Goal: Task Accomplishment & Management: Manage account settings

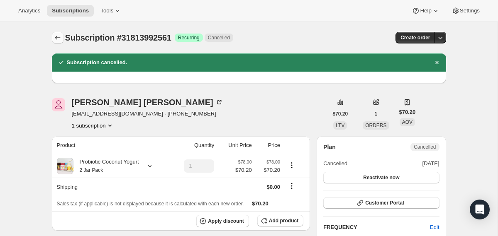
click at [57, 34] on icon "Subscriptions" at bounding box center [58, 38] width 8 height 8
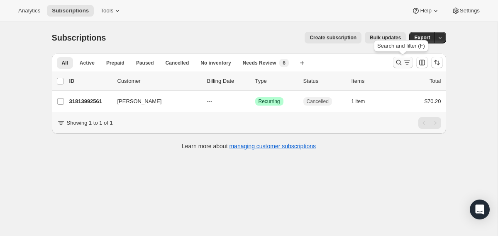
click at [396, 61] on icon "Search and filter results" at bounding box center [398, 62] width 8 height 8
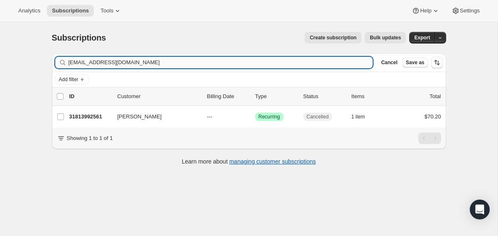
click at [329, 62] on input "tamarajbrown6@hotmail.com" at bounding box center [220, 63] width 304 height 12
click at [319, 66] on input "[PERSON_NAME]" at bounding box center [213, 63] width 290 height 12
click at [319, 66] on input "Lori Iacobellis" at bounding box center [213, 63] width 290 height 12
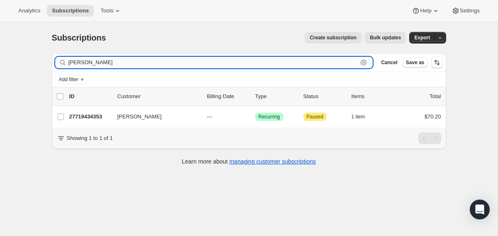
click at [319, 66] on input "Lori Iacobellis" at bounding box center [213, 63] width 290 height 12
paste input "loririvera9619@gmail.com"
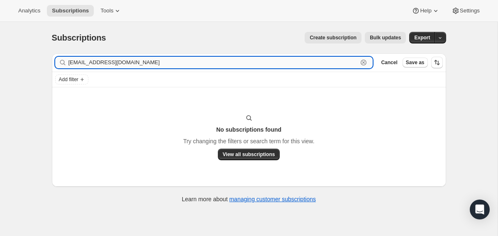
click at [206, 63] on input "loririvera9619@gmail.com" at bounding box center [213, 63] width 290 height 12
paste input "Lori Iacobellis"
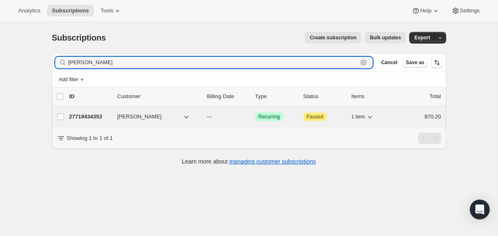
type input "Lori Iacobellis"
click at [203, 114] on div "27719434353 Lori Iacobellis --- Success Recurring Attention Paused 1 item $70.20" at bounding box center [255, 117] width 372 height 12
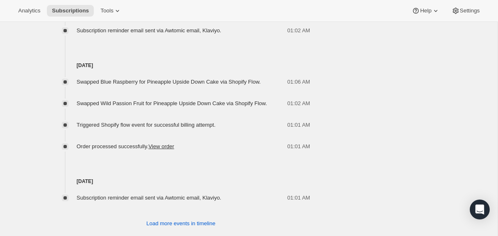
scroll to position [606, 0]
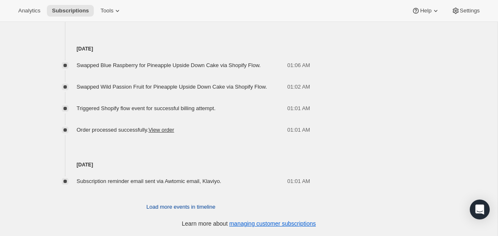
click at [183, 207] on span "Load more events in timeline" at bounding box center [180, 207] width 69 height 8
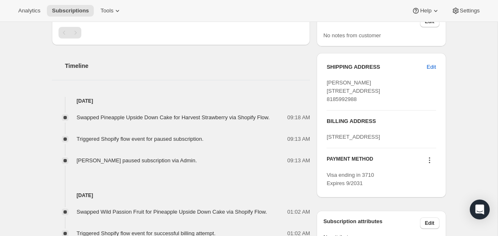
scroll to position [0, 0]
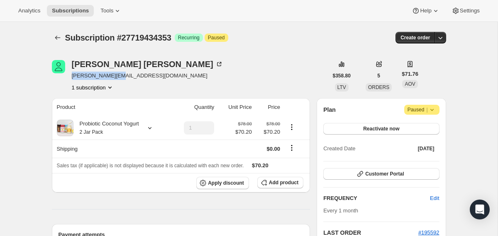
drag, startPoint x: 123, startPoint y: 75, endPoint x: 70, endPoint y: 76, distance: 53.1
click at [70, 76] on div "Lori Iacobellis lori@core-la.com 1 subscription" at bounding box center [190, 76] width 276 height 32
copy span "lori@core-la.com"
click at [126, 75] on span "lori@core-la.com" at bounding box center [147, 76] width 151 height 8
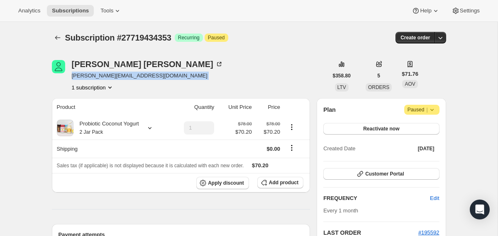
click at [126, 75] on span "lori@core-la.com" at bounding box center [147, 76] width 151 height 8
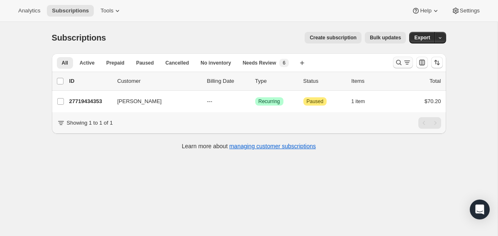
click at [398, 61] on icon "Search and filter results" at bounding box center [398, 62] width 8 height 8
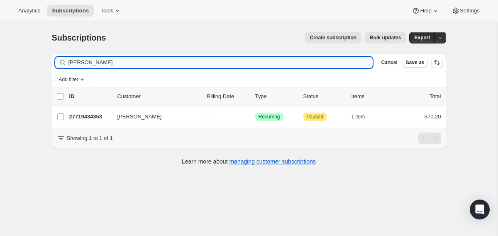
click at [323, 63] on input "[PERSON_NAME]" at bounding box center [220, 63] width 304 height 12
click at [93, 61] on input "diana.92@aol.com" at bounding box center [220, 63] width 304 height 12
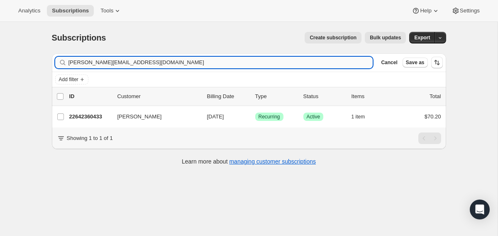
click at [93, 61] on input "diana.92@aol.com" at bounding box center [220, 63] width 304 height 12
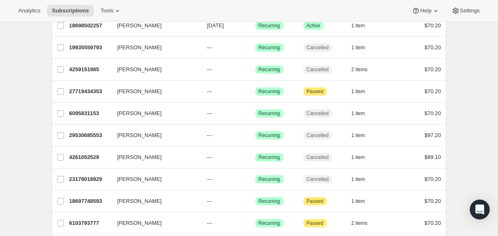
scroll to position [158, 0]
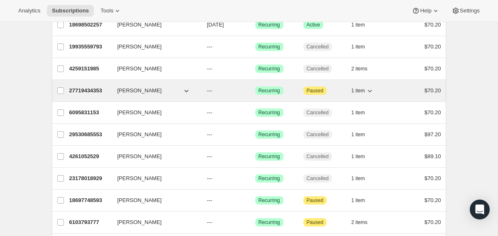
type input "lori l"
click at [198, 91] on div "Lori Iacobellis" at bounding box center [158, 91] width 83 height 8
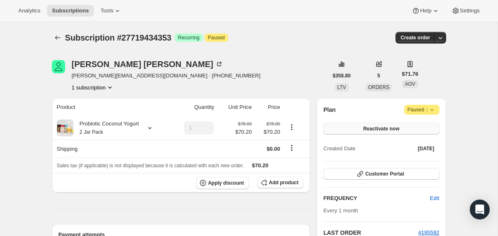
click at [391, 133] on button "Reactivate now" at bounding box center [381, 129] width 116 height 12
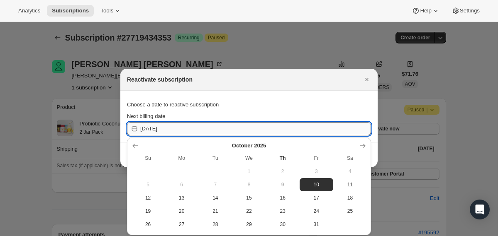
click at [317, 129] on input "2025-10-10" at bounding box center [255, 128] width 231 height 13
click at [358, 145] on button "Show next month, November 2025" at bounding box center [363, 146] width 12 height 12
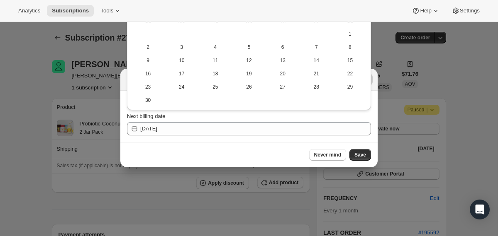
click at [156, 205] on div at bounding box center [249, 118] width 498 height 236
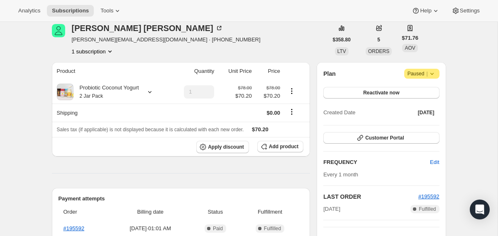
scroll to position [36, 0]
click at [390, 92] on span "Reactivate now" at bounding box center [381, 93] width 36 height 7
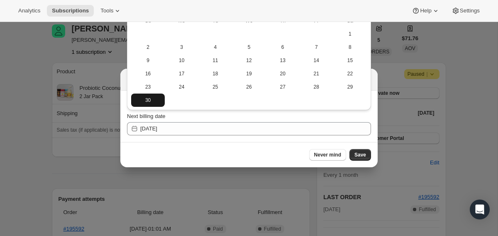
click at [152, 99] on span "30" at bounding box center [147, 100] width 27 height 7
type input "2025-11-30"
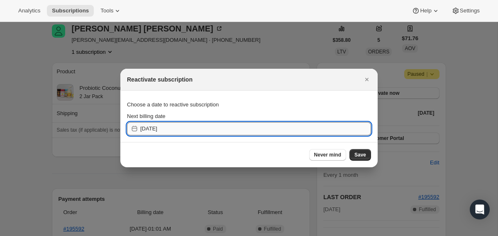
click at [332, 129] on input "2025-11-30" at bounding box center [255, 128] width 231 height 13
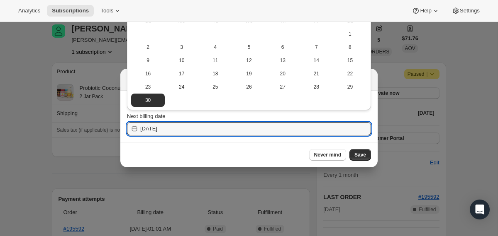
click at [262, 183] on div at bounding box center [249, 118] width 498 height 236
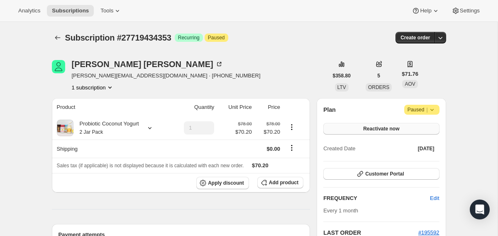
click at [355, 127] on button "Reactivate now" at bounding box center [381, 129] width 116 height 12
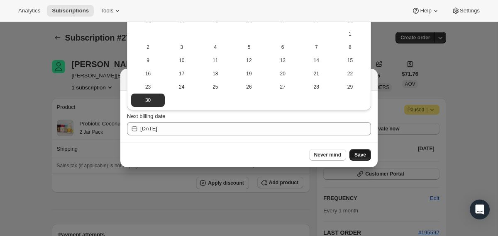
click at [359, 155] on span "Save" at bounding box center [360, 155] width 12 height 7
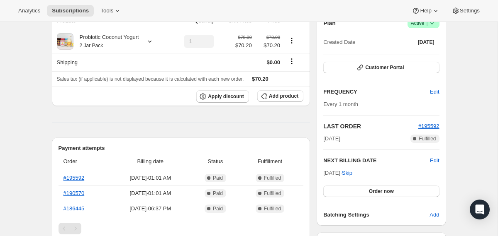
scroll to position [129, 0]
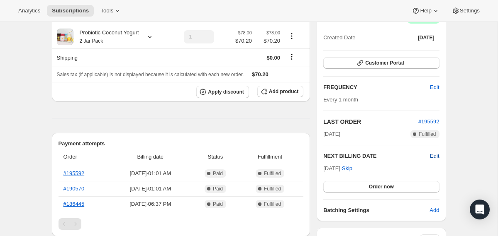
click at [431, 156] on span "Edit" at bounding box center [434, 156] width 9 height 8
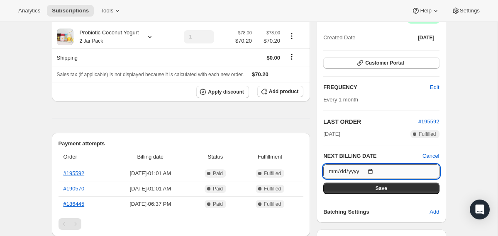
click at [374, 171] on input "2025-11-30" at bounding box center [381, 172] width 116 height 14
type input "2025-10-30"
click at [368, 190] on button "Save" at bounding box center [381, 189] width 116 height 12
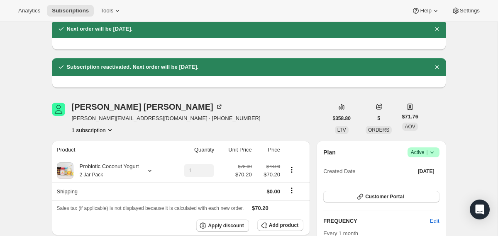
scroll to position [5, 0]
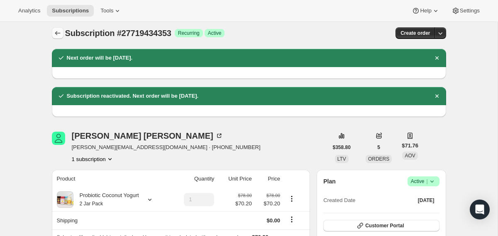
click at [56, 37] on icon "Subscriptions" at bounding box center [58, 33] width 8 height 8
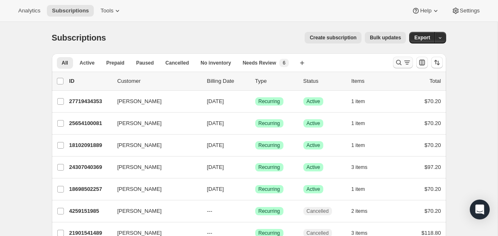
click at [396, 62] on icon "Search and filter results" at bounding box center [398, 62] width 5 height 5
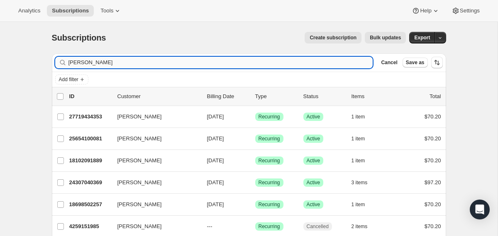
click at [317, 62] on input "lori l" at bounding box center [220, 63] width 304 height 12
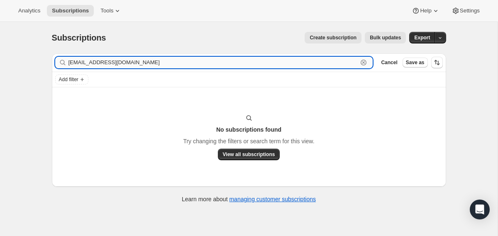
click at [121, 59] on input "gargankg@aol.com" at bounding box center [213, 63] width 290 height 12
paste input "gmai"
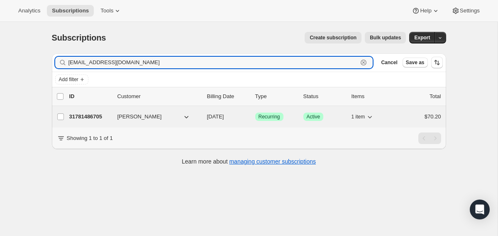
type input "gargankg@gmail.com"
click at [203, 116] on div "31781486705 Kellee Gargan 11/08/2025 Success Recurring Success Active 1 item $7…" at bounding box center [255, 117] width 372 height 12
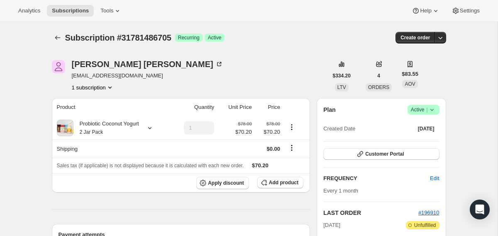
click at [433, 112] on icon at bounding box center [432, 110] width 8 height 8
click at [418, 143] on span "Cancel subscription" at bounding box center [420, 140] width 47 height 6
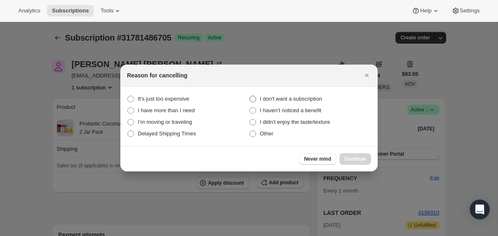
click at [304, 97] on span "I don't want a subscription" at bounding box center [291, 99] width 62 height 6
click at [250, 96] on subscription "I don't want a subscription" at bounding box center [249, 96] width 0 height 0
radio subscription "true"
click at [351, 156] on span "Continue" at bounding box center [355, 159] width 22 height 7
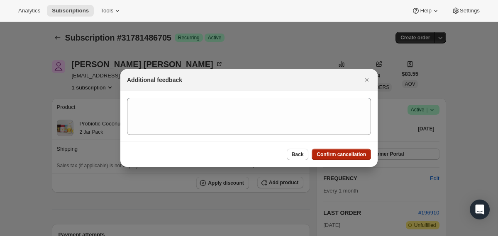
click at [351, 156] on span "Confirm cancellation" at bounding box center [340, 154] width 49 height 7
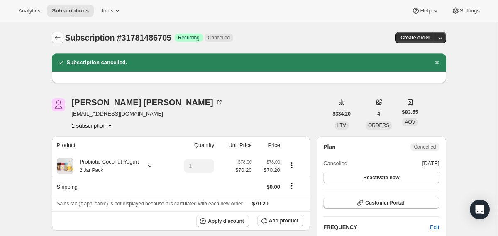
click at [56, 36] on icon "Subscriptions" at bounding box center [58, 38] width 8 height 8
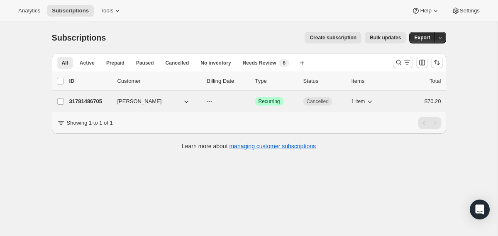
click at [200, 102] on div "Kellee Gargan" at bounding box center [158, 101] width 83 height 8
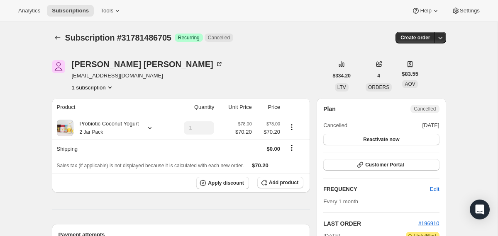
click at [58, 32] on div "Subscription #31781486705. This page is ready Subscription #31781486705 Success…" at bounding box center [249, 38] width 394 height 32
click at [57, 35] on icon "Subscriptions" at bounding box center [58, 38] width 8 height 8
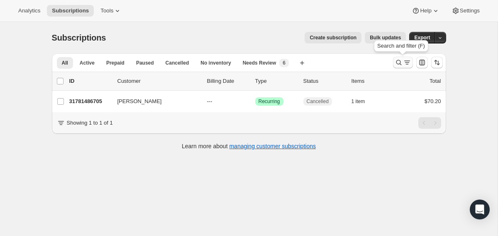
click at [397, 62] on icon "Search and filter results" at bounding box center [398, 62] width 8 height 8
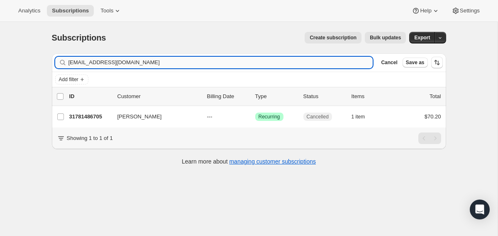
click at [310, 65] on input "gargankg@gmail.com" at bounding box center [220, 63] width 304 height 12
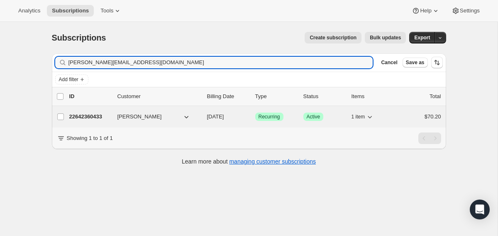
type input "diana.92@aol.com"
click at [205, 117] on div "22642360433 Diana Tolaj 12/16/2025 Success Recurring Success Active 1 item $70.…" at bounding box center [255, 117] width 372 height 12
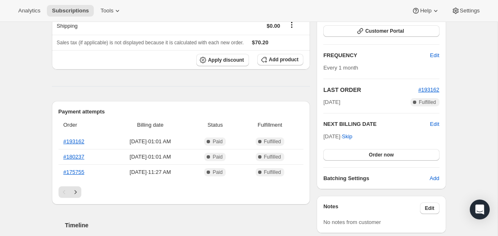
scroll to position [125, 0]
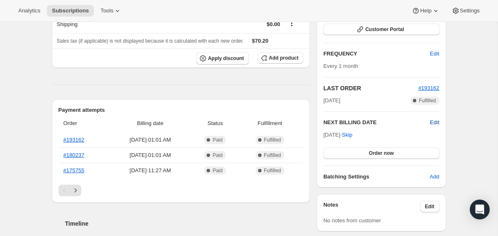
click at [433, 124] on span "Edit" at bounding box center [434, 123] width 9 height 8
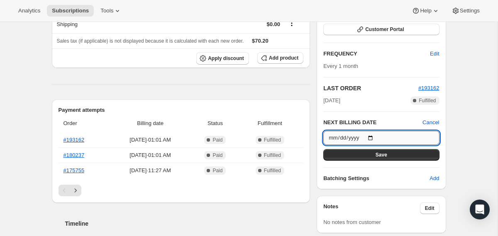
click at [375, 135] on input "2025-12-16" at bounding box center [381, 138] width 116 height 14
click at [372, 138] on input "2025-10-30" at bounding box center [381, 138] width 116 height 14
click at [375, 138] on input "2025-10-30" at bounding box center [381, 138] width 116 height 14
type input "2025-10-20"
click at [374, 136] on input "2025-10-20" at bounding box center [381, 138] width 116 height 14
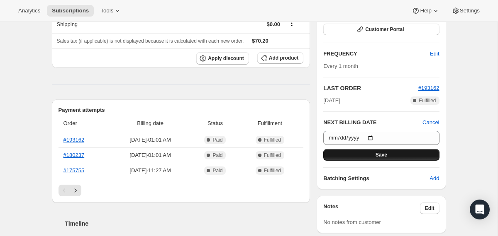
click at [347, 158] on button "Save" at bounding box center [381, 155] width 116 height 12
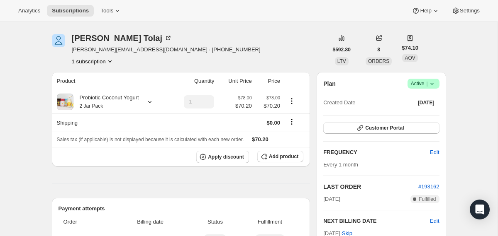
scroll to position [50, 0]
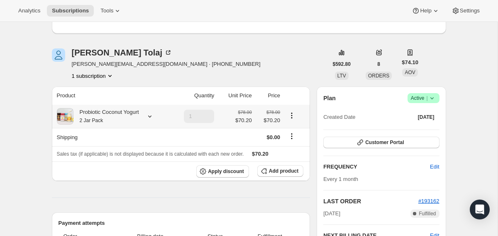
click at [148, 117] on div at bounding box center [148, 116] width 12 height 8
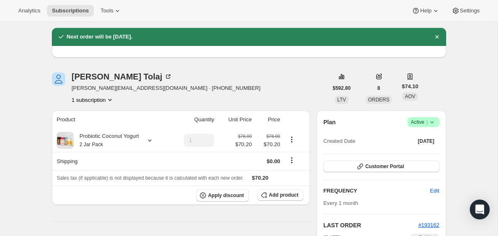
scroll to position [26, 0]
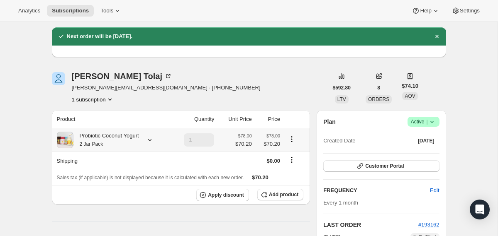
click at [139, 143] on div "Probiotic Coconut Yogurt 2 Jar Pack" at bounding box center [106, 140] width 66 height 17
click at [121, 194] on button "Edit box" at bounding box center [108, 191] width 44 height 12
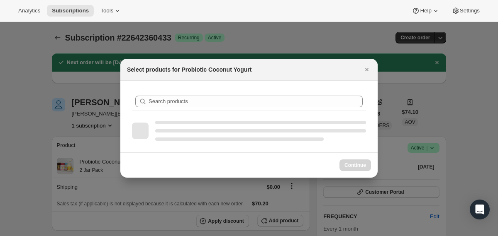
scroll to position [0, 0]
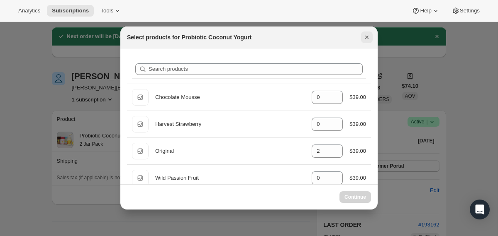
click at [369, 36] on icon "Close" at bounding box center [367, 37] width 8 height 8
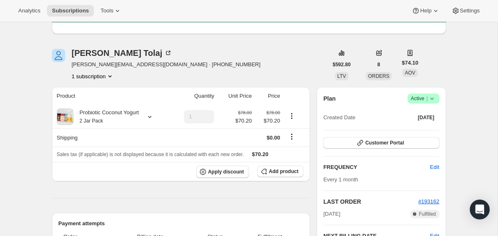
scroll to position [48, 0]
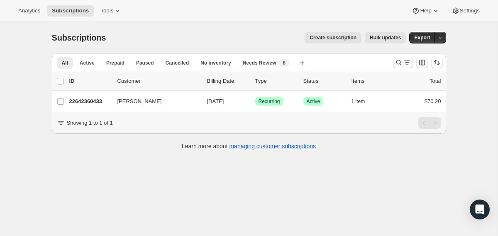
click at [400, 63] on icon "Search and filter results" at bounding box center [398, 62] width 8 height 8
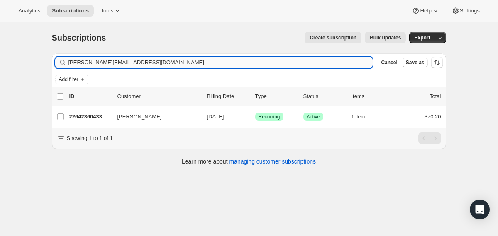
click at [329, 64] on input "diana.92@aol.com" at bounding box center [220, 63] width 304 height 12
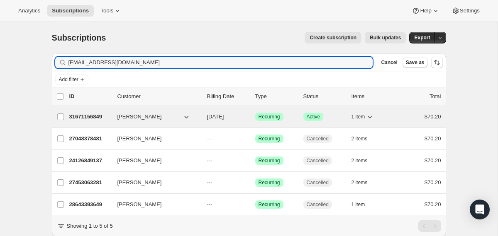
type input "bkara1223@gmail.com"
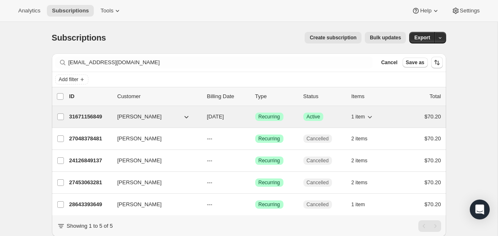
click at [202, 120] on div "31671156849 Bessie Karalekas 12/04/2025 Success Recurring Success Active 1 item…" at bounding box center [255, 117] width 372 height 12
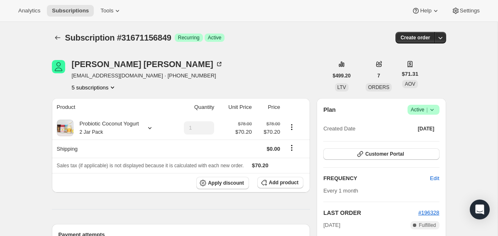
click at [433, 110] on icon at bounding box center [431, 110] width 3 height 2
click at [427, 141] on span "Cancel subscription" at bounding box center [420, 140] width 47 height 6
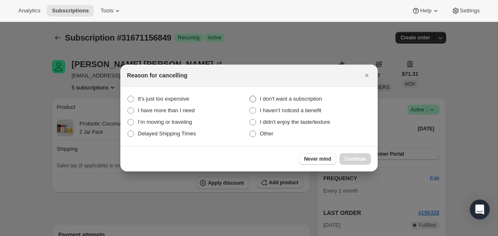
click at [322, 100] on span "I don't want a subscription" at bounding box center [291, 99] width 62 height 6
click at [250, 96] on subscription "I don't want a subscription" at bounding box center [249, 96] width 0 height 0
radio subscription "true"
click at [354, 158] on span "Continue" at bounding box center [355, 159] width 22 height 7
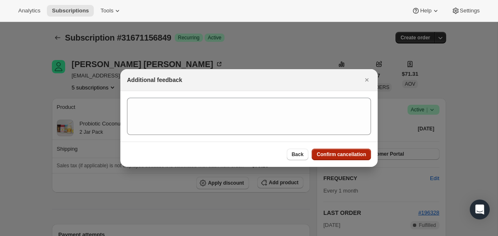
click at [353, 158] on button "Confirm cancellation" at bounding box center [341, 155] width 59 height 12
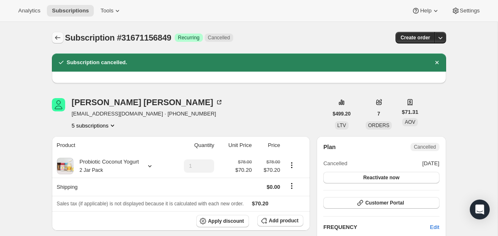
click at [60, 38] on icon "Subscriptions" at bounding box center [58, 38] width 8 height 8
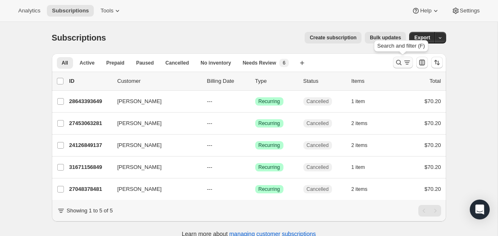
click at [399, 63] on icon "Search and filter results" at bounding box center [398, 62] width 8 height 8
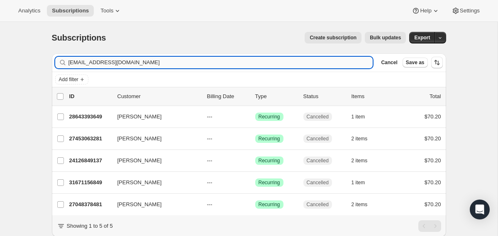
click at [319, 65] on input "bkara1223@gmail.com" at bounding box center [220, 63] width 304 height 12
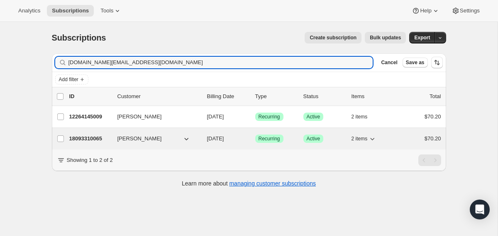
type input "yve.pink@gmail.com"
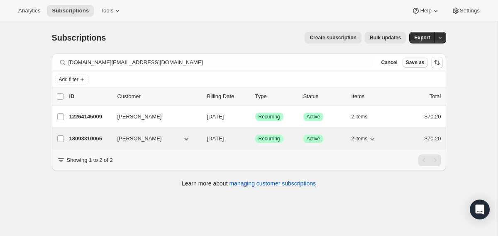
click at [202, 138] on div "18093310065 Yvette Estrada 11/09/2025 Success Recurring Success Active 2 items …" at bounding box center [255, 139] width 372 height 12
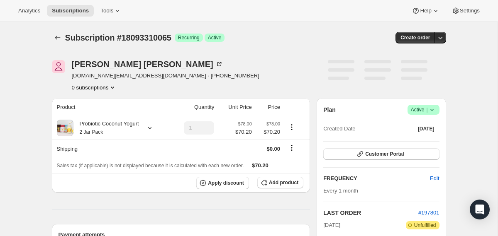
click at [432, 110] on icon at bounding box center [431, 110] width 3 height 2
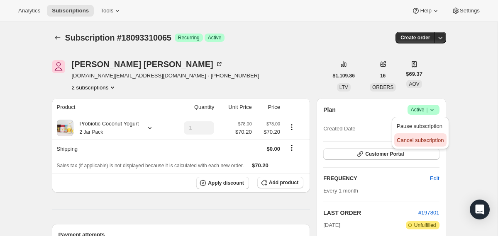
click at [417, 143] on span "Cancel subscription" at bounding box center [420, 140] width 47 height 6
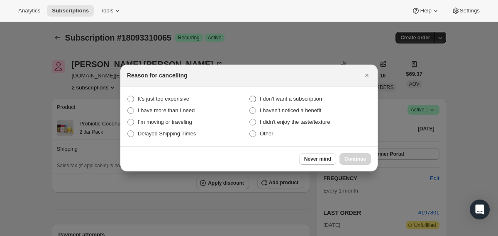
click at [306, 98] on span "I don't want a subscription" at bounding box center [291, 99] width 62 height 6
click at [250, 96] on subscription "I don't want a subscription" at bounding box center [249, 96] width 0 height 0
radio subscription "true"
click at [354, 160] on span "Continue" at bounding box center [355, 159] width 22 height 7
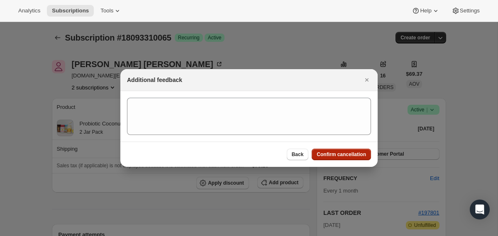
click at [352, 154] on span "Confirm cancellation" at bounding box center [340, 154] width 49 height 7
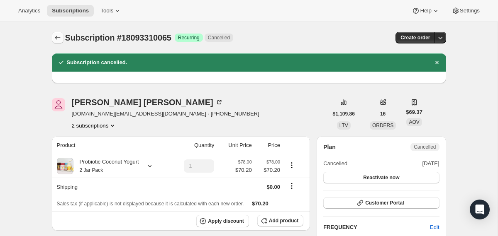
click at [58, 38] on icon "Subscriptions" at bounding box center [57, 38] width 5 height 4
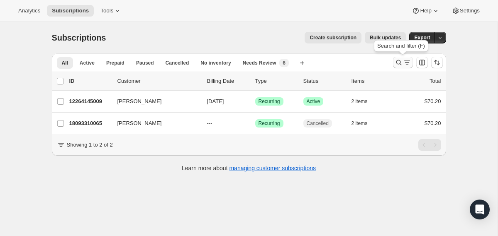
click at [397, 63] on icon "Search and filter results" at bounding box center [398, 62] width 8 height 8
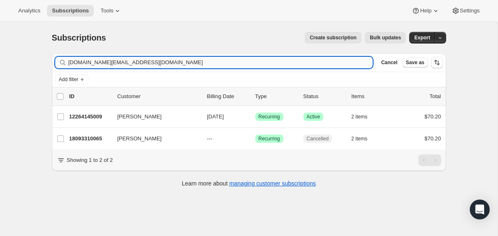
click at [287, 67] on input "yve.pink@gmail.com" at bounding box center [220, 63] width 304 height 12
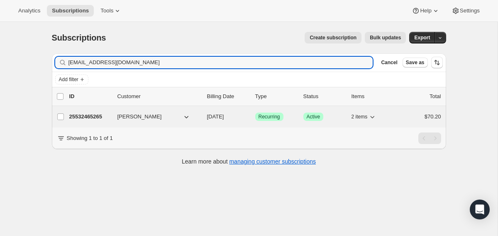
type input "kaitlynmek@gmail.com"
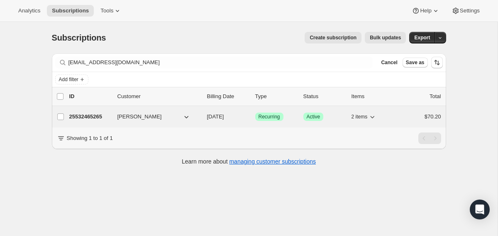
click at [202, 116] on div "25532465265 Kaitlyn Hixson 01/05/2026 Success Recurring Success Active 2 items …" at bounding box center [255, 117] width 372 height 12
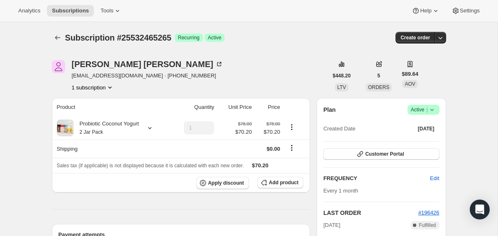
click at [433, 111] on icon at bounding box center [432, 110] width 8 height 8
click at [418, 140] on span "Cancel subscription" at bounding box center [420, 140] width 47 height 6
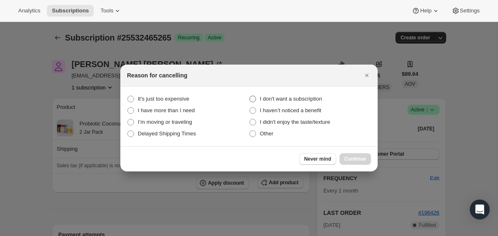
click at [314, 100] on span "I don't want a subscription" at bounding box center [291, 99] width 62 height 6
click at [250, 96] on subscription "I don't want a subscription" at bounding box center [249, 96] width 0 height 0
radio subscription "true"
click at [357, 161] on span "Continue" at bounding box center [355, 159] width 22 height 7
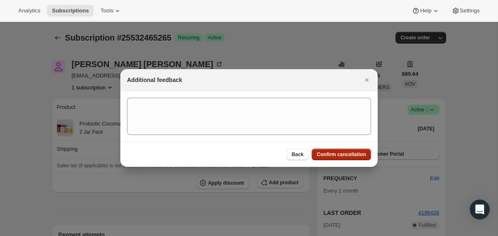
click at [352, 154] on span "Confirm cancellation" at bounding box center [340, 154] width 49 height 7
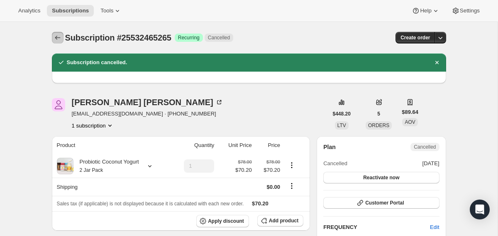
click at [54, 40] on icon "Subscriptions" at bounding box center [58, 38] width 8 height 8
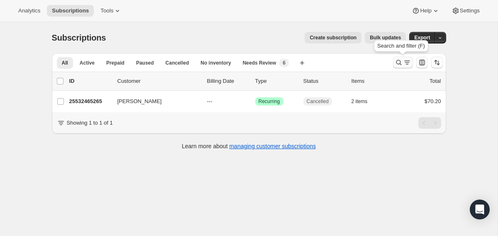
click at [396, 62] on icon "Search and filter results" at bounding box center [398, 62] width 5 height 5
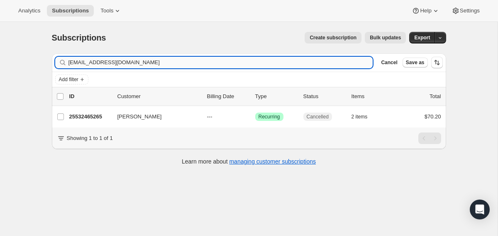
click at [322, 63] on input "kaitlynmek@gmail.com" at bounding box center [220, 63] width 304 height 12
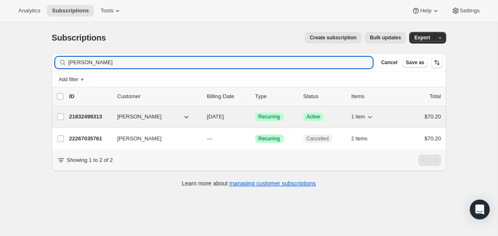
type input "Ellie Schaffer"
click at [204, 118] on div "21832499313 Ellie Schaffer 11/02/2025 Success Recurring Success Active 1 item $…" at bounding box center [255, 117] width 372 height 12
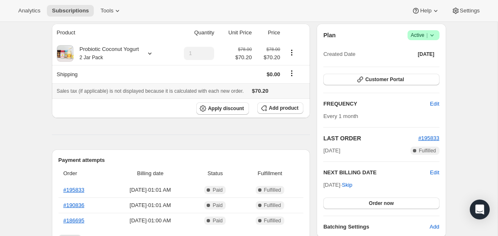
scroll to position [44, 0]
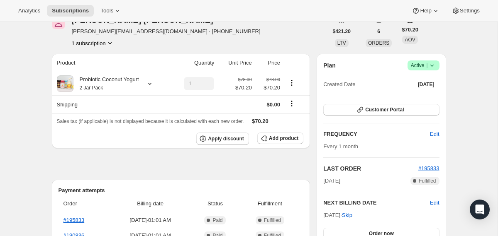
click at [433, 65] on icon at bounding box center [432, 65] width 8 height 8
click at [416, 97] on span "Cancel subscription" at bounding box center [420, 96] width 47 height 6
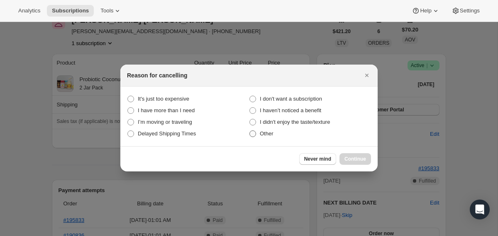
click at [273, 134] on span "Other" at bounding box center [267, 134] width 14 height 6
click at [250, 131] on input "Other" at bounding box center [249, 131] width 0 height 0
radio input "true"
click at [345, 156] on button "Continue" at bounding box center [355, 159] width 32 height 12
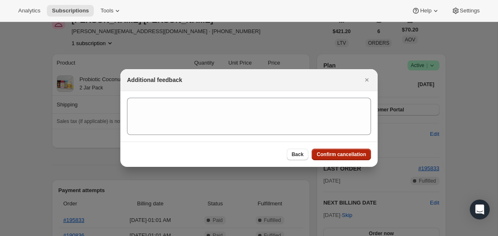
click at [345, 156] on span "Confirm cancellation" at bounding box center [340, 154] width 49 height 7
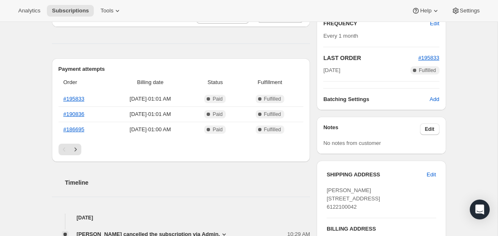
scroll to position [204, 0]
click at [83, 97] on link "#195833" at bounding box center [73, 98] width 21 height 6
click at [75, 96] on link "#195833" at bounding box center [73, 98] width 21 height 6
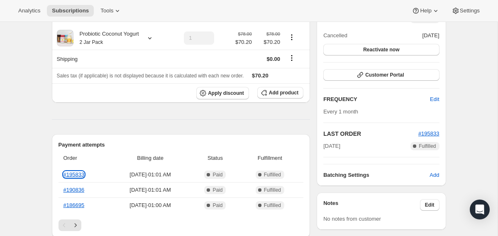
scroll to position [0, 0]
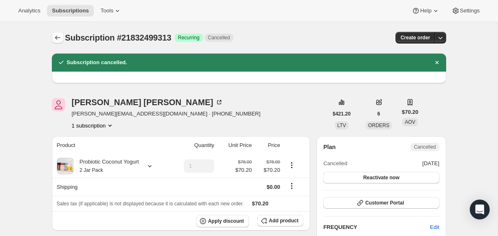
click at [57, 34] on icon "Subscriptions" at bounding box center [58, 38] width 8 height 8
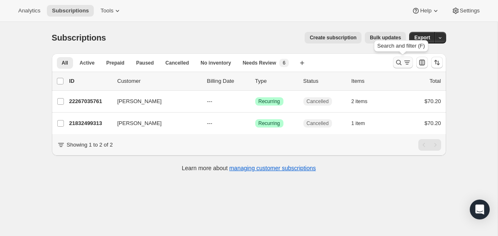
click at [398, 66] on icon "Search and filter results" at bounding box center [398, 62] width 8 height 8
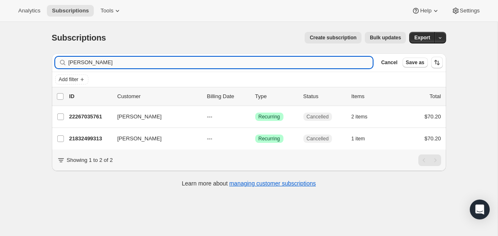
click at [278, 62] on input "Ellie Schaffer" at bounding box center [220, 63] width 304 height 12
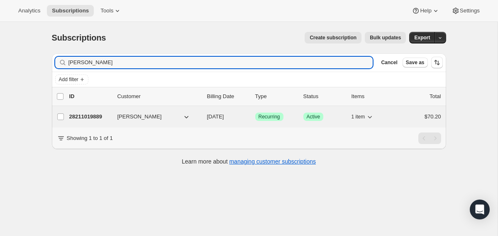
type input "Ben Bosell"
click at [206, 115] on div "28211019889 Ben Bosell 12/16/2025 Success Recurring Success Active 1 item $70.20" at bounding box center [255, 117] width 372 height 12
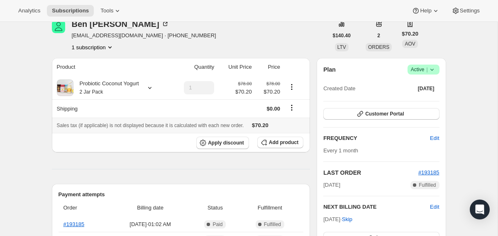
scroll to position [40, 0]
drag, startPoint x: 123, startPoint y: 37, endPoint x: 72, endPoint y: 36, distance: 50.6
click at [72, 36] on span "ntlizapp@gmail.com · +18325402573" at bounding box center [144, 36] width 144 height 8
copy span "ntlizapp@gmail.com"
click at [435, 68] on icon at bounding box center [432, 70] width 8 height 8
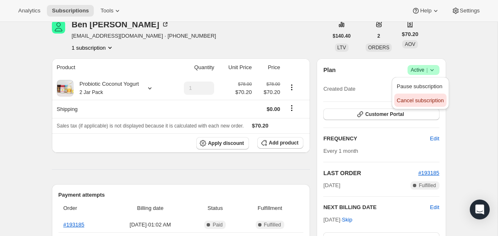
click at [421, 100] on span "Cancel subscription" at bounding box center [420, 100] width 47 height 6
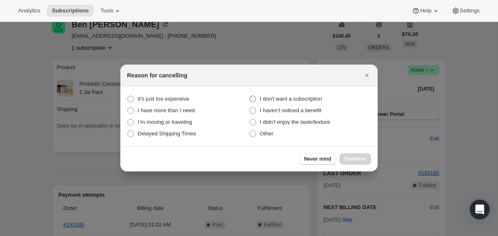
click at [295, 98] on span "I don't want a subscription" at bounding box center [291, 99] width 62 height 6
click at [250, 96] on subscription "I don't want a subscription" at bounding box center [249, 96] width 0 height 0
radio subscription "true"
click at [343, 155] on button "Continue" at bounding box center [355, 159] width 32 height 12
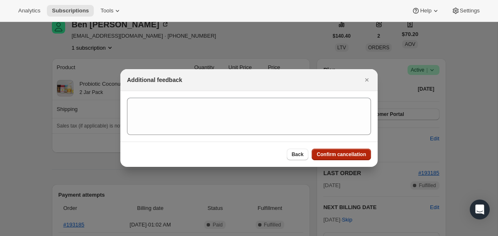
click at [343, 155] on span "Confirm cancellation" at bounding box center [340, 154] width 49 height 7
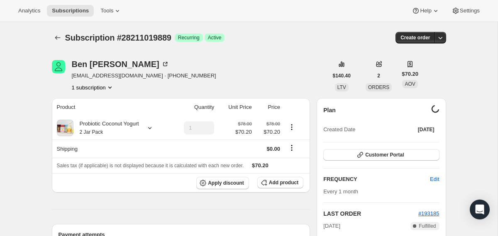
scroll to position [40, 0]
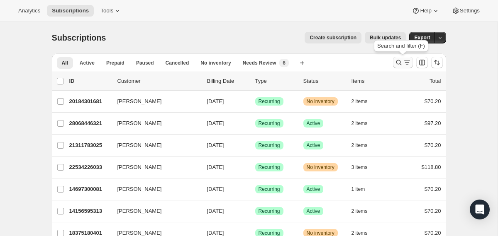
click at [398, 63] on icon "Search and filter results" at bounding box center [398, 62] width 8 height 8
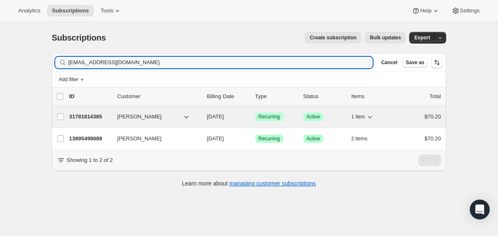
type input "[EMAIL_ADDRESS][DOMAIN_NAME]"
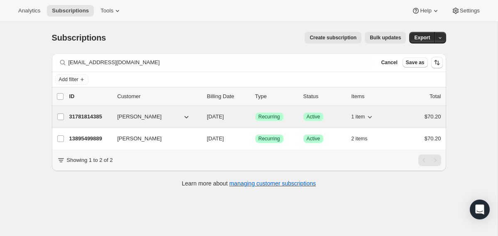
click at [205, 117] on div "31781814385 [PERSON_NAME] [DATE] Success Recurring Success Active 1 item $70.20" at bounding box center [255, 117] width 372 height 12
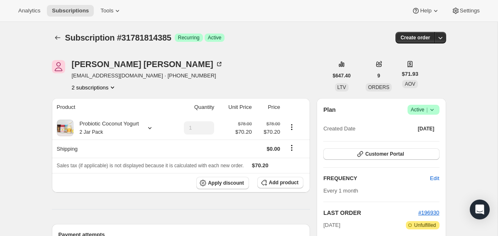
click at [433, 110] on icon at bounding box center [431, 110] width 3 height 2
click at [430, 139] on span "Cancel subscription" at bounding box center [420, 140] width 47 height 6
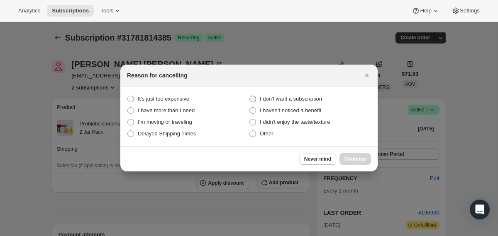
click at [321, 98] on span "I don't want a subscription" at bounding box center [291, 99] width 62 height 6
click at [250, 96] on subscription "I don't want a subscription" at bounding box center [249, 96] width 0 height 0
radio subscription "true"
click at [354, 161] on span "Continue" at bounding box center [355, 159] width 22 height 7
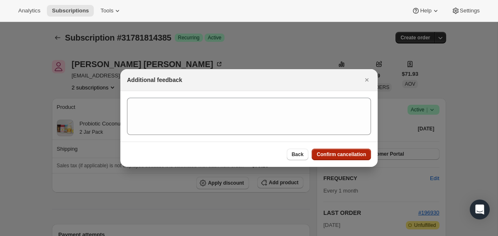
click at [353, 155] on span "Confirm cancellation" at bounding box center [340, 154] width 49 height 7
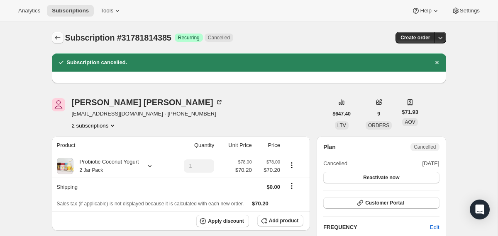
click at [60, 38] on icon "Subscriptions" at bounding box center [58, 38] width 8 height 8
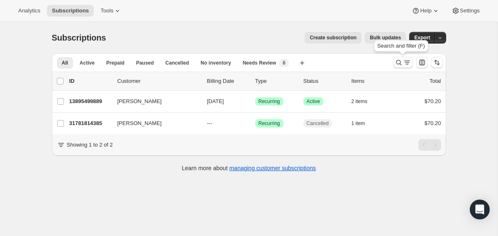
click at [395, 65] on icon "Search and filter results" at bounding box center [398, 62] width 8 height 8
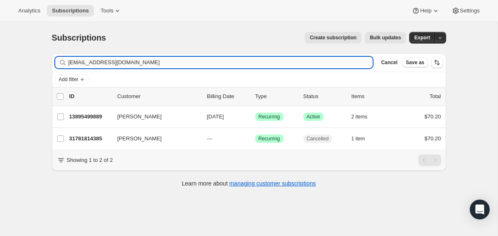
click at [321, 61] on input "[EMAIL_ADDRESS][DOMAIN_NAME]" at bounding box center [220, 63] width 304 height 12
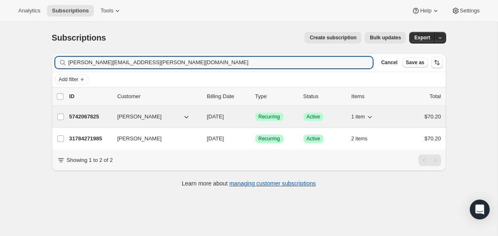
type input "[PERSON_NAME][EMAIL_ADDRESS][PERSON_NAME][DOMAIN_NAME]"
click at [207, 118] on span "[DATE]" at bounding box center [215, 117] width 17 height 6
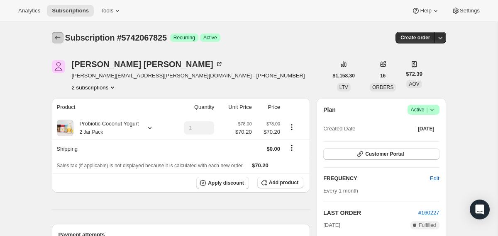
click at [58, 39] on icon "Subscriptions" at bounding box center [58, 38] width 8 height 8
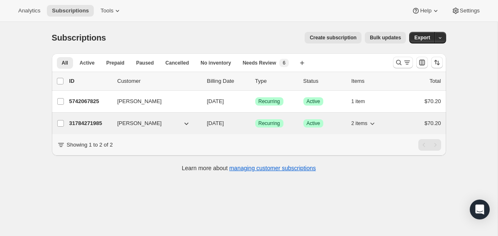
click at [198, 127] on div "[PERSON_NAME]" at bounding box center [158, 123] width 83 height 8
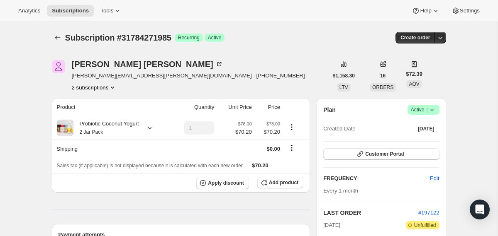
click at [432, 112] on icon at bounding box center [432, 110] width 8 height 8
click at [422, 144] on span "Cancel subscription" at bounding box center [420, 140] width 47 height 8
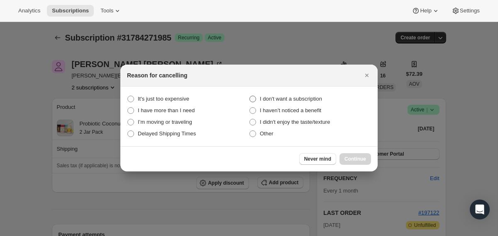
click at [304, 95] on span "I don't want a subscription" at bounding box center [291, 99] width 62 height 8
click at [250, 96] on subscription "I don't want a subscription" at bounding box center [249, 96] width 0 height 0
radio subscription "true"
click at [351, 158] on span "Continue" at bounding box center [355, 159] width 22 height 7
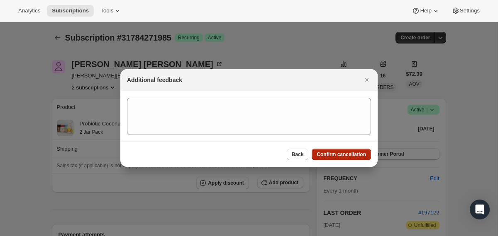
click at [349, 158] on button "Confirm cancellation" at bounding box center [341, 155] width 59 height 12
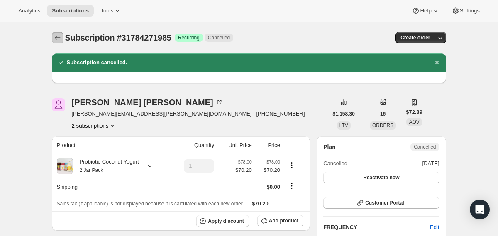
click at [52, 38] on button "Subscriptions" at bounding box center [58, 38] width 12 height 12
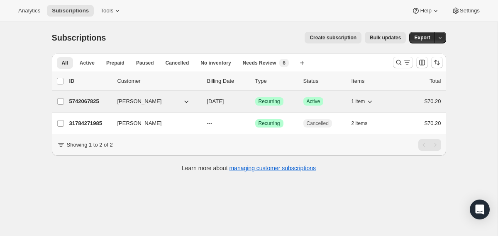
click at [203, 100] on div "5742067825 [PERSON_NAME] [DATE] Success Recurring Success Active 1 item $70.20" at bounding box center [255, 102] width 372 height 12
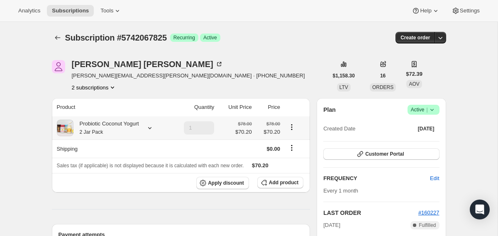
click at [118, 128] on div "Probiotic Coconut Yogurt 2 Jar Pack" at bounding box center [106, 128] width 66 height 17
click at [116, 180] on span "Edit box" at bounding box center [106, 179] width 19 height 7
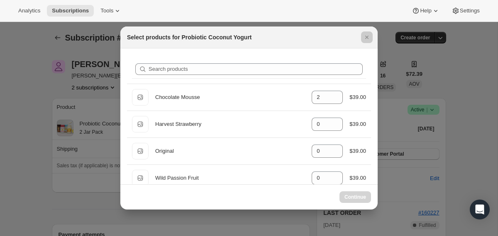
click at [61, 185] on div at bounding box center [249, 118] width 498 height 236
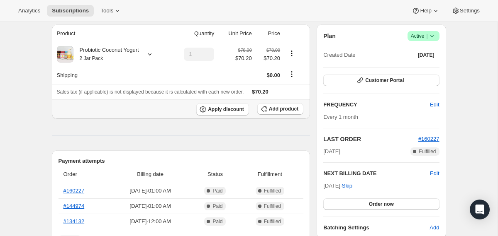
scroll to position [47, 0]
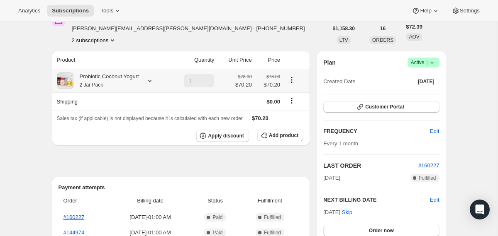
click at [144, 74] on div "Probiotic Coconut Yogurt 2 Jar Pack" at bounding box center [112, 81] width 111 height 17
click at [145, 79] on div "Probiotic Coconut Yogurt 2 Jar Pack" at bounding box center [112, 81] width 111 height 17
click at [151, 82] on icon at bounding box center [149, 81] width 3 height 2
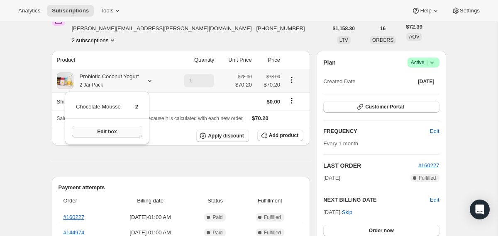
click at [136, 133] on button "Edit box" at bounding box center [107, 132] width 71 height 12
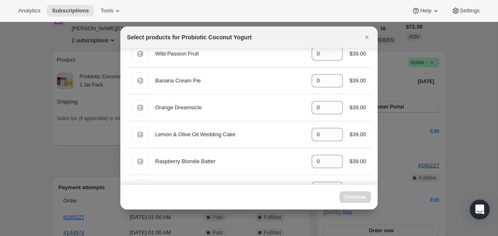
scroll to position [0, 0]
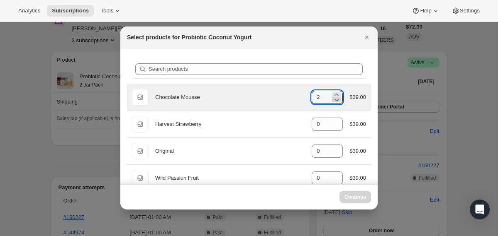
click at [335, 101] on icon ":r13n:" at bounding box center [336, 100] width 8 height 8
click at [334, 100] on icon ":r13n:" at bounding box center [336, 100] width 8 height 8
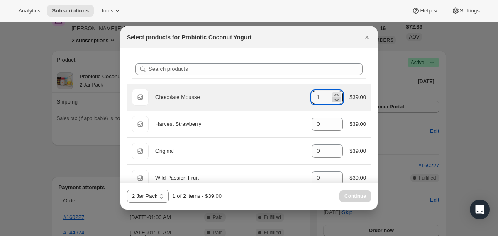
type input "0"
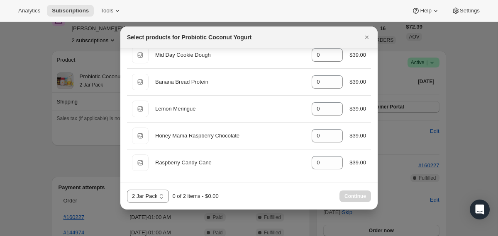
scroll to position [736, 0]
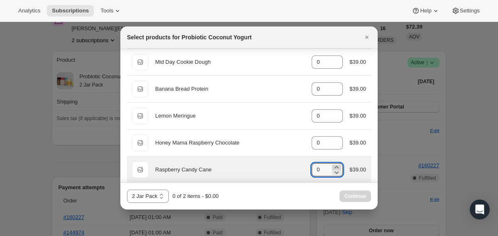
click at [335, 167] on icon ":r13n:" at bounding box center [337, 167] width 4 height 2
type input "2"
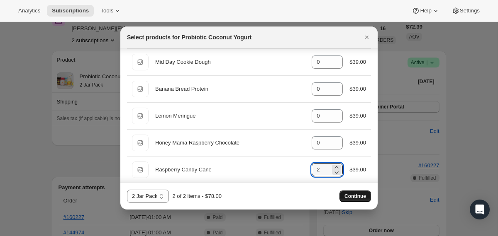
click at [341, 196] on button "Continue" at bounding box center [355, 197] width 32 height 12
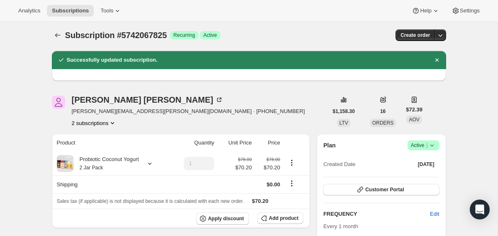
scroll to position [0, 0]
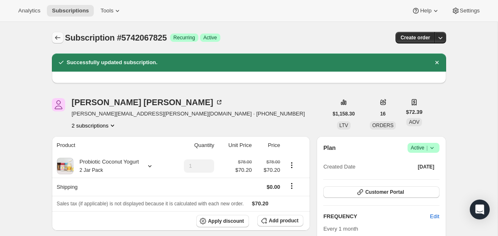
click at [57, 39] on icon "Subscriptions" at bounding box center [58, 38] width 8 height 8
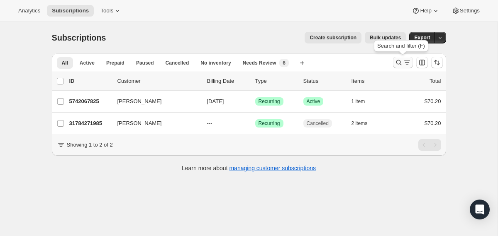
click at [398, 67] on button "Search and filter results" at bounding box center [403, 63] width 20 height 12
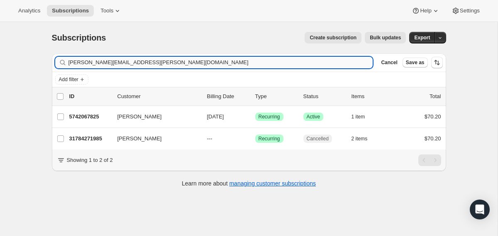
click at [284, 61] on input "[PERSON_NAME][EMAIL_ADDRESS][PERSON_NAME][DOMAIN_NAME]" at bounding box center [220, 63] width 304 height 12
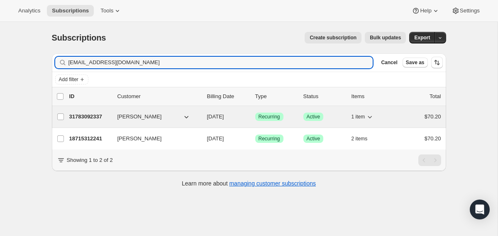
type input "[EMAIL_ADDRESS][DOMAIN_NAME]"
click at [205, 122] on div "31783092337 [PERSON_NAME] [DATE] Success Recurring Success Active 1 item $70.20" at bounding box center [255, 117] width 372 height 12
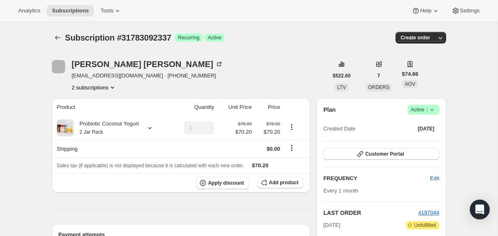
click at [435, 109] on icon at bounding box center [432, 110] width 8 height 8
click at [420, 145] on button "Cancel subscription" at bounding box center [420, 140] width 52 height 13
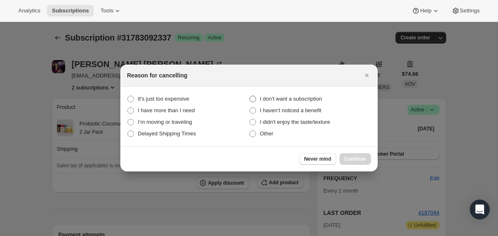
click at [294, 98] on span "I don't want a subscription" at bounding box center [291, 99] width 62 height 6
click at [250, 96] on subscription "I don't want a subscription" at bounding box center [249, 96] width 0 height 0
radio subscription "true"
click at [341, 157] on button "Continue" at bounding box center [355, 159] width 32 height 12
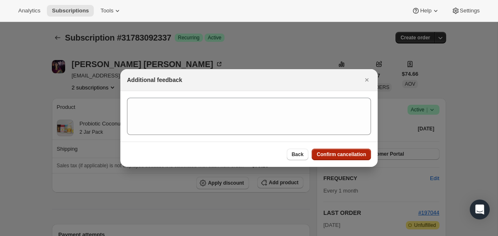
click at [341, 157] on span "Confirm cancellation" at bounding box center [340, 154] width 49 height 7
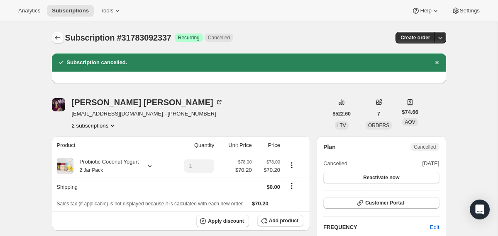
click at [59, 41] on icon "Subscriptions" at bounding box center [58, 38] width 8 height 8
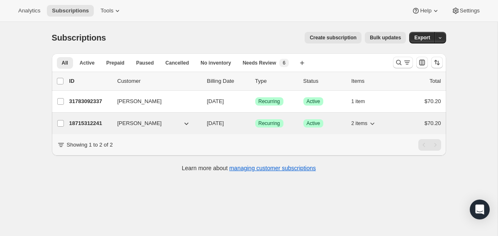
click at [203, 123] on div "18715312241 [PERSON_NAME] [DATE] Success Recurring Success Active 2 items $70.20" at bounding box center [255, 124] width 372 height 12
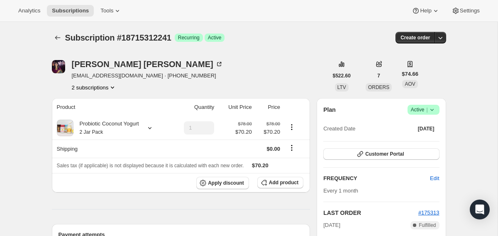
click at [432, 114] on span "Success Active |" at bounding box center [423, 110] width 32 height 10
click at [432, 135] on button "Cancel subscription" at bounding box center [420, 140] width 52 height 13
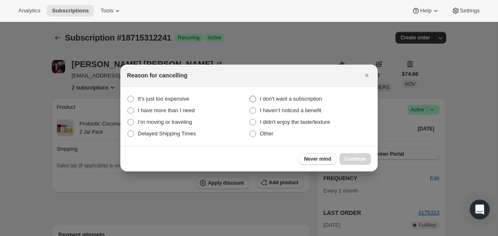
click at [296, 98] on span "I don't want a subscription" at bounding box center [291, 99] width 62 height 6
click at [250, 96] on subscription "I don't want a subscription" at bounding box center [249, 96] width 0 height 0
radio subscription "true"
click at [357, 161] on span "Continue" at bounding box center [355, 159] width 22 height 7
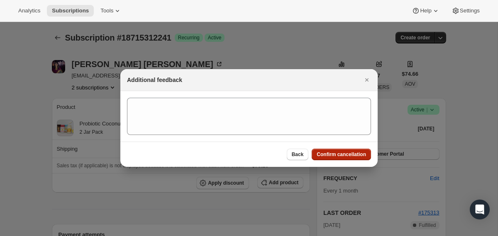
click at [355, 156] on span "Confirm cancellation" at bounding box center [340, 154] width 49 height 7
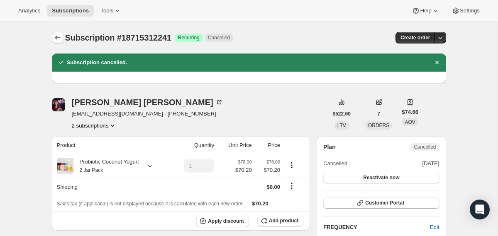
click at [56, 37] on icon "Subscriptions" at bounding box center [58, 38] width 8 height 8
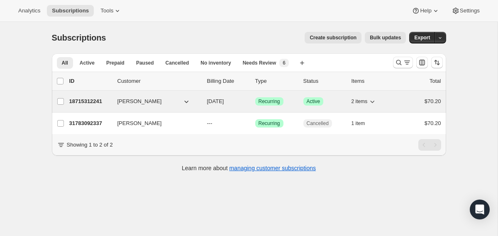
click at [210, 99] on span "[DATE]" at bounding box center [215, 101] width 17 height 6
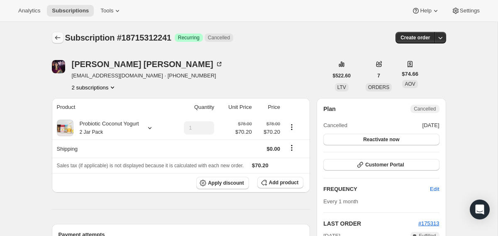
click at [62, 35] on button "Subscriptions" at bounding box center [58, 38] width 12 height 12
